Goal: Task Accomplishment & Management: Use online tool/utility

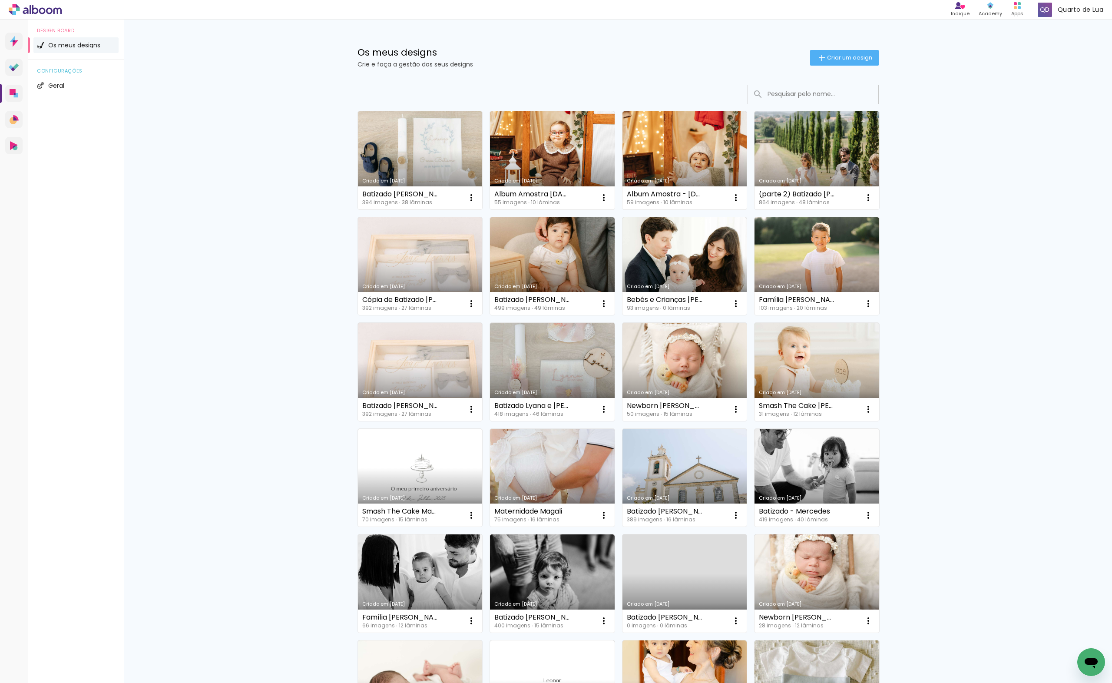
click at [713, 245] on link "Criado em [DATE]" at bounding box center [684, 266] width 125 height 98
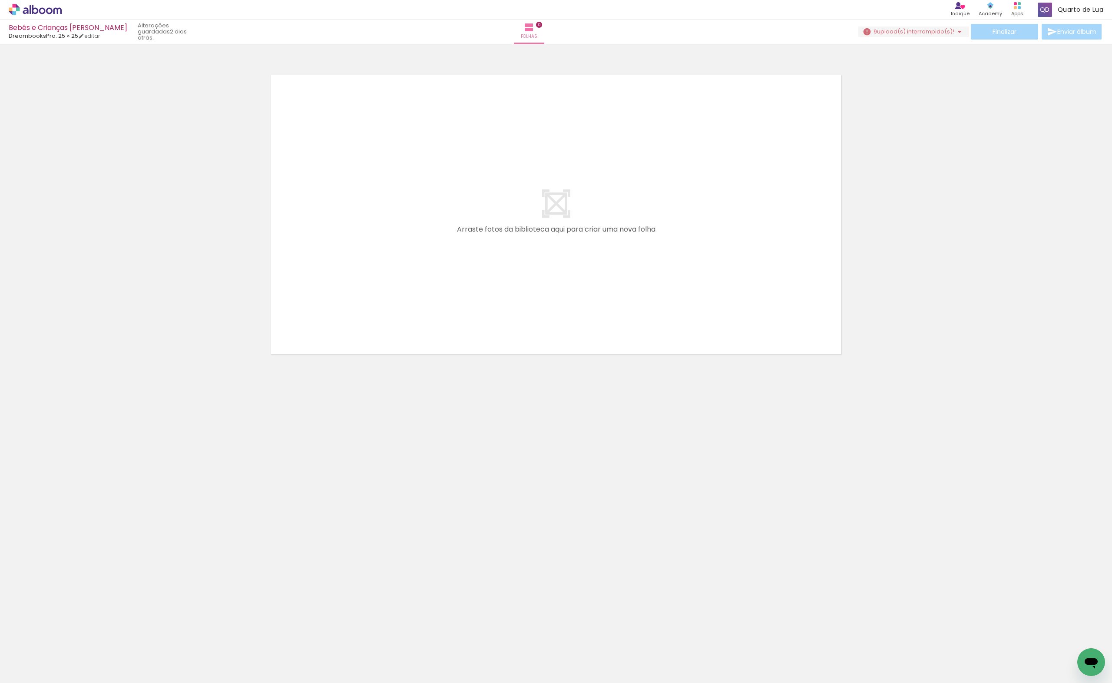
click at [939, 33] on span "upload(s) interrompido(s)!" at bounding box center [915, 31] width 77 height 8
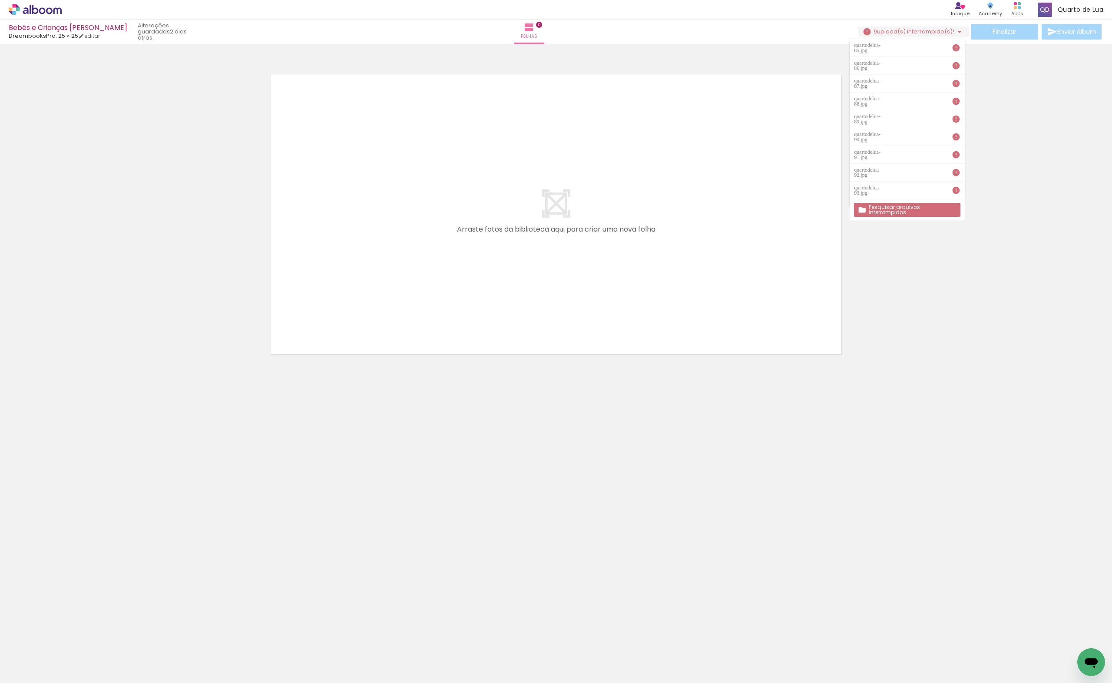
click at [0, 0] on slot "Pesquisar arquivos interrompidos" at bounding box center [0, 0] width 0 height 0
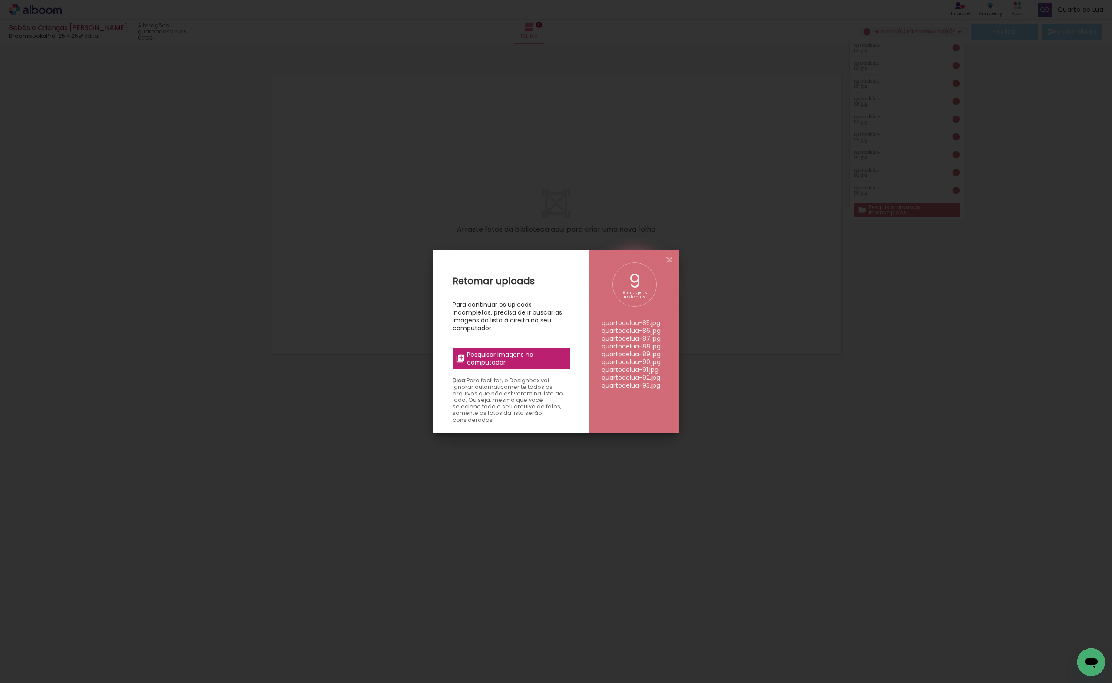
click at [550, 350] on span "Pesquisar imagens no computador" at bounding box center [516, 358] width 98 height 16
click at [0, 0] on input "file" at bounding box center [0, 0] width 0 height 0
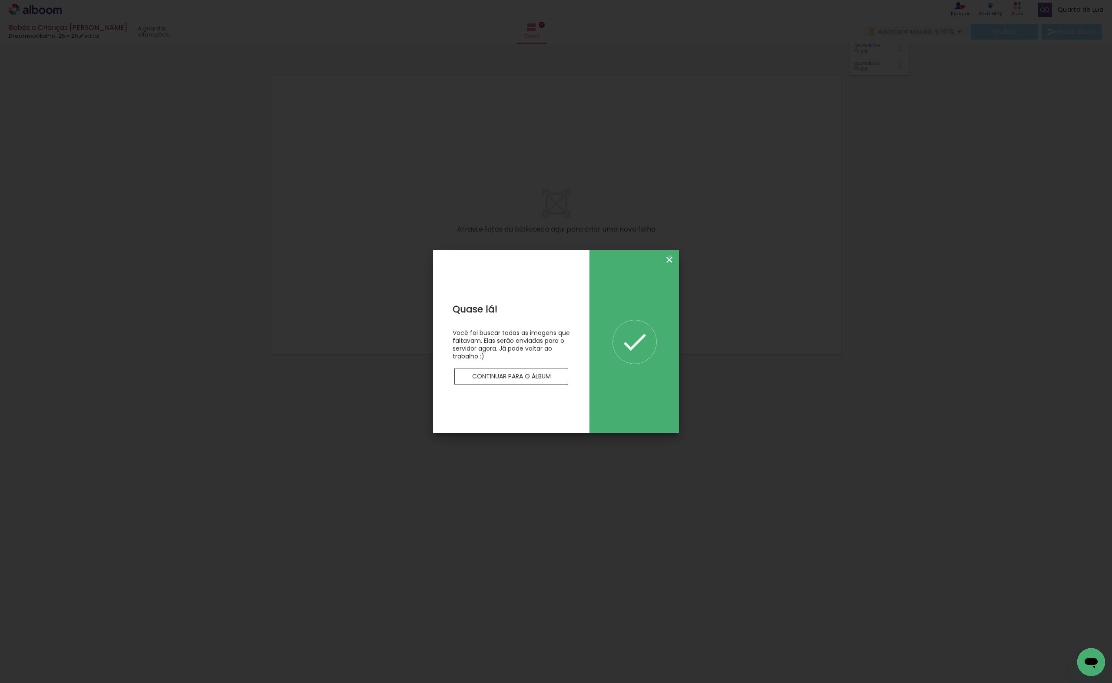
click at [670, 256] on iron-icon at bounding box center [669, 259] width 10 height 10
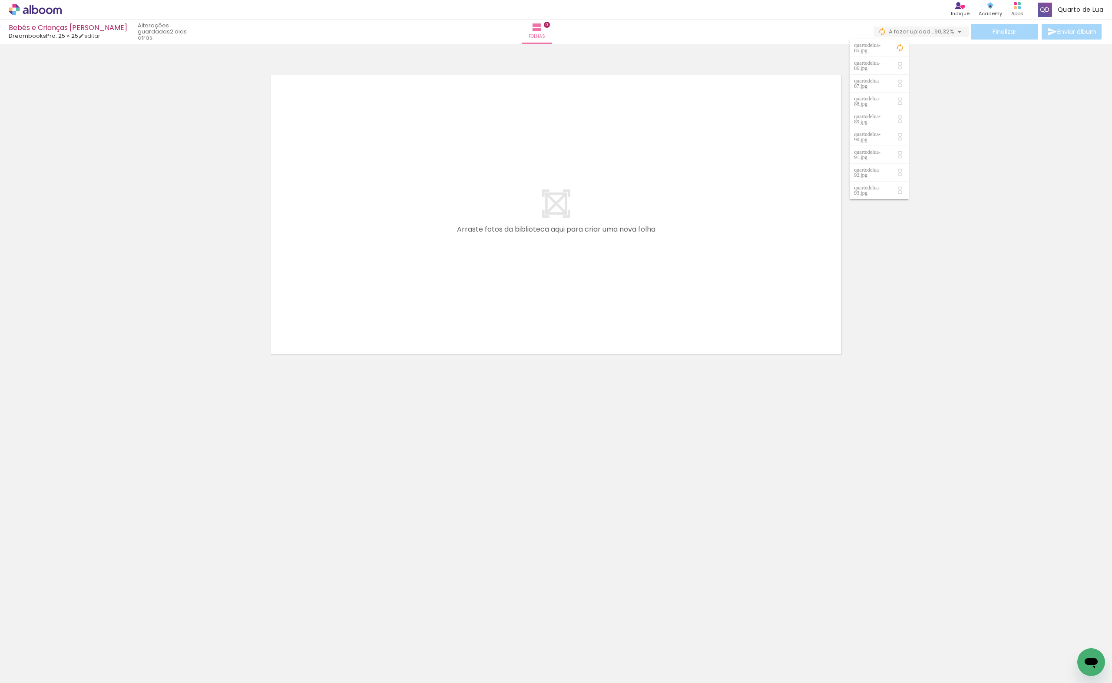
click at [941, 35] on paper-button "0 A fazer upload... 90,32%" at bounding box center [921, 31] width 96 height 10
click at [941, 35] on span "90,32%" at bounding box center [944, 31] width 20 height 8
click at [809, 83] on quentale-layouter at bounding box center [556, 214] width 582 height 291
click at [925, 33] on span "A fazer upload..." at bounding box center [911, 31] width 46 height 8
click at [959, 48] on iron-icon at bounding box center [955, 47] width 9 height 9
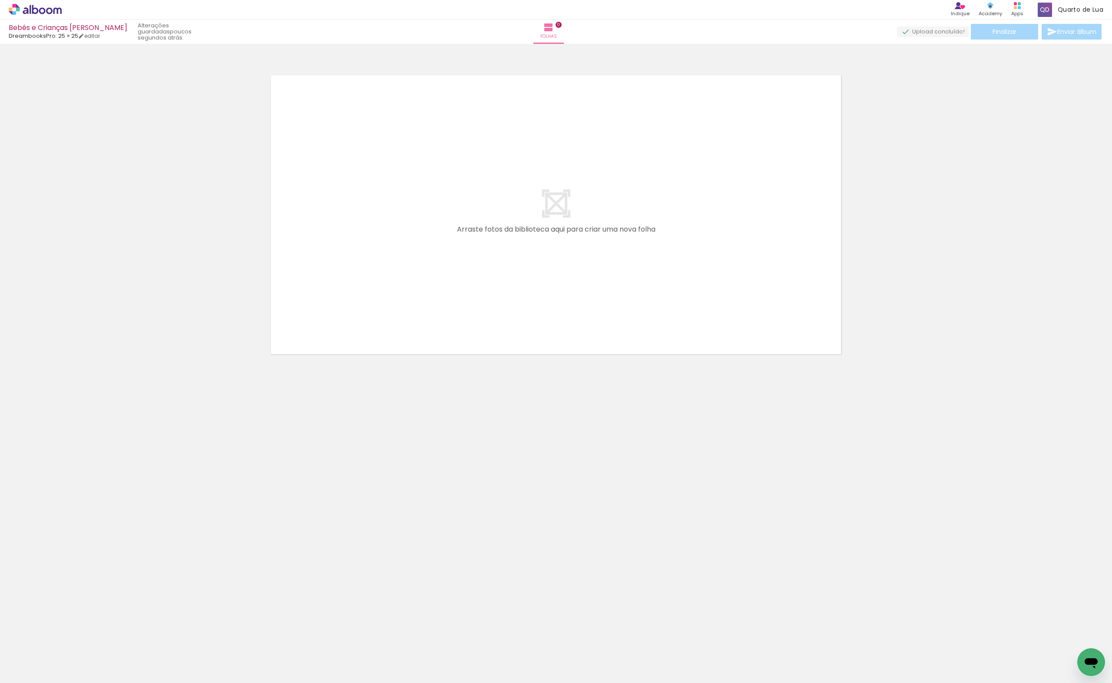
click at [928, 31] on quentale-upload-monitor at bounding box center [933, 31] width 72 height 11
